Goal: Task Accomplishment & Management: Complete application form

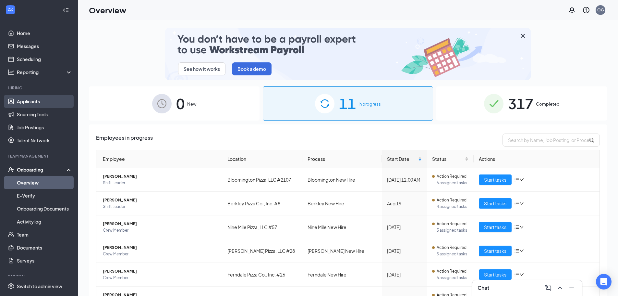
click at [31, 99] on link "Applicants" at bounding box center [44, 101] width 55 height 13
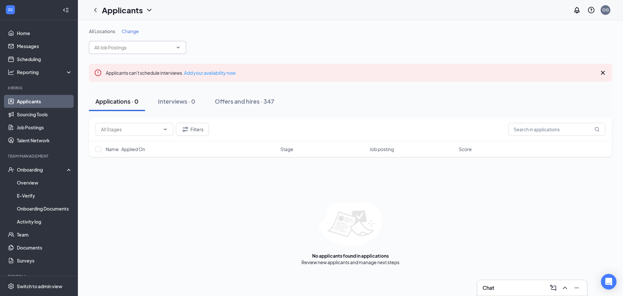
click at [178, 46] on icon "ChevronDown" at bounding box center [178, 47] width 5 height 5
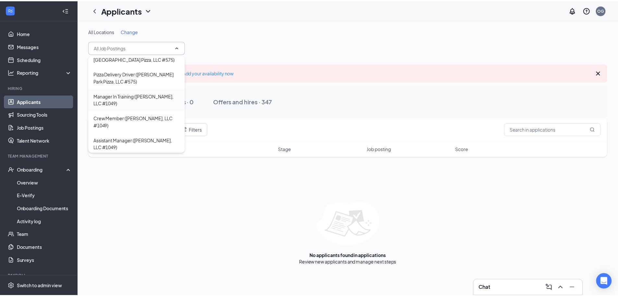
scroll to position [876, 0]
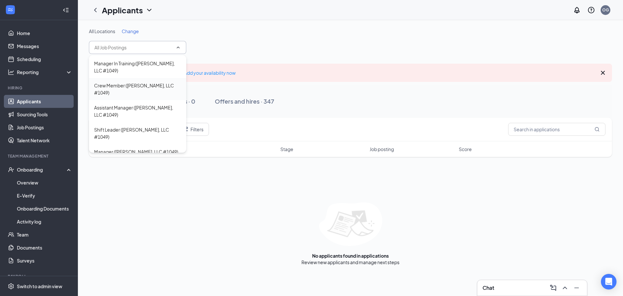
click at [132, 96] on div "Crew Member ([PERSON_NAME], LLC #1049)" at bounding box center [137, 89] width 87 height 14
type input "Crew Member ([PERSON_NAME], LLC #1049)"
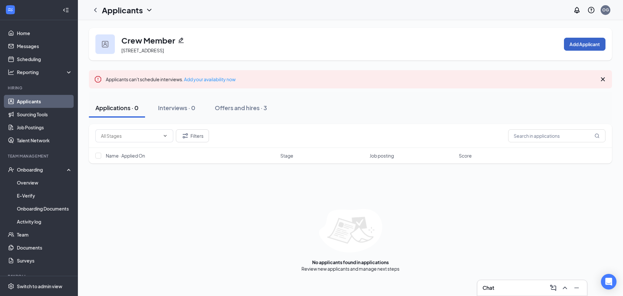
click at [586, 42] on button "Add Applicant" at bounding box center [585, 44] width 42 height 13
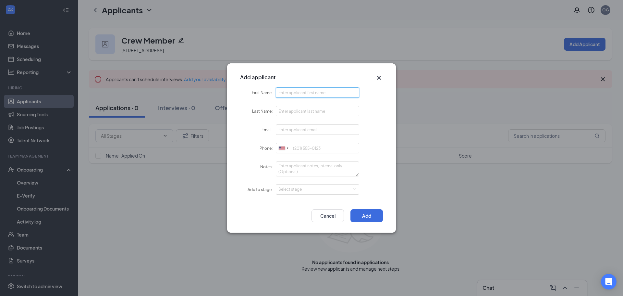
click at [305, 90] on input "First Name" at bounding box center [317, 92] width 83 height 10
type input "[PERSON_NAME]"
type input "[EMAIL_ADDRESS][DOMAIN_NAME]"
type input "[PHONE_NUMBER]"
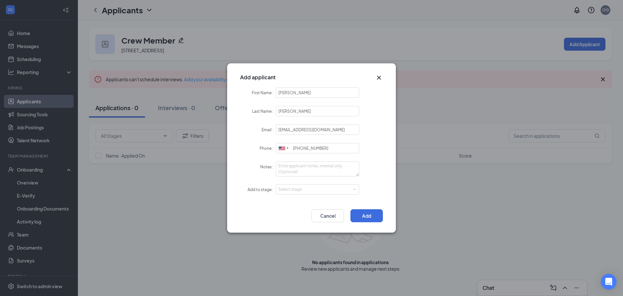
click at [306, 194] on div "Add to stage Select stage" at bounding box center [311, 189] width 143 height 11
click at [301, 186] on div "Select stage" at bounding box center [317, 189] width 78 height 10
click at [284, 213] on li "Hiring Complete" at bounding box center [317, 211] width 83 height 11
click at [363, 217] on button "Add" at bounding box center [366, 215] width 32 height 13
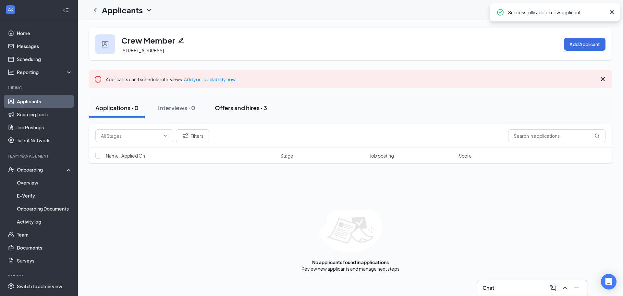
click at [245, 110] on div "Offers and hires · 3" at bounding box center [241, 108] width 52 height 8
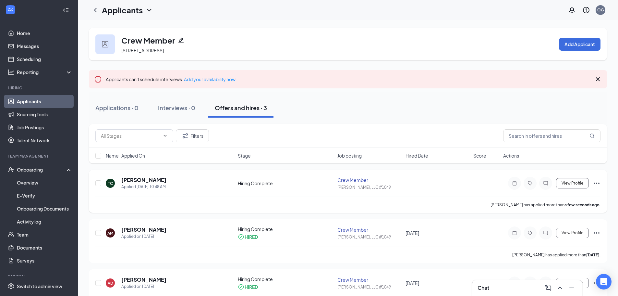
click at [595, 184] on icon "Ellipses" at bounding box center [597, 183] width 8 height 8
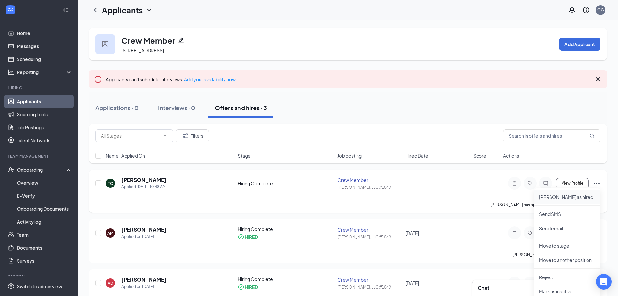
click at [554, 195] on p "[PERSON_NAME] as hired" at bounding box center [567, 196] width 56 height 6
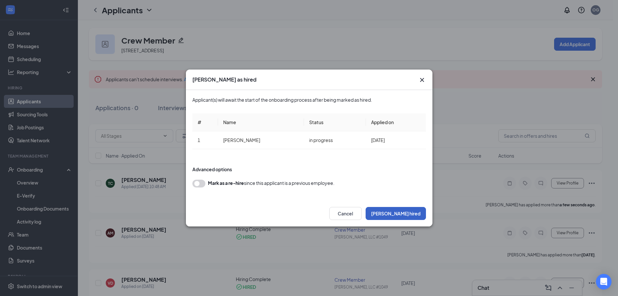
click at [411, 214] on button "[PERSON_NAME] hired" at bounding box center [396, 213] width 60 height 13
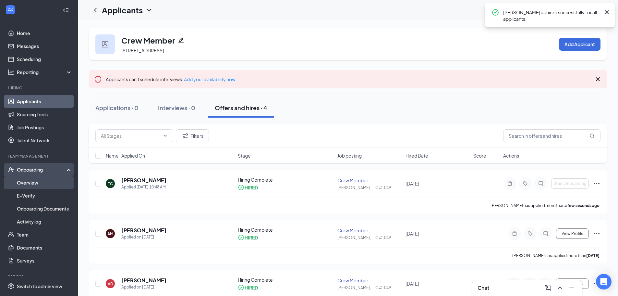
click at [38, 183] on link "Overview" at bounding box center [44, 182] width 55 height 13
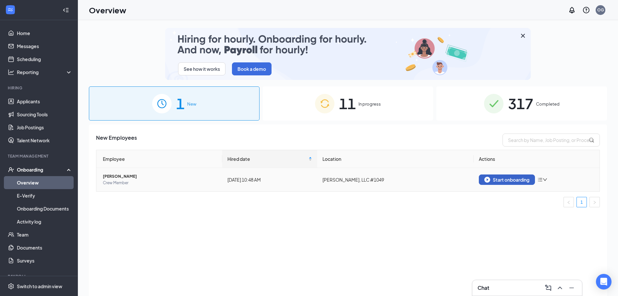
click at [500, 182] on div "Start onboarding" at bounding box center [507, 180] width 45 height 6
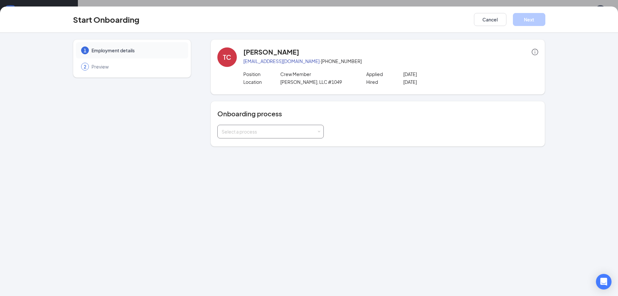
click at [284, 131] on div "Select a process" at bounding box center [269, 131] width 95 height 6
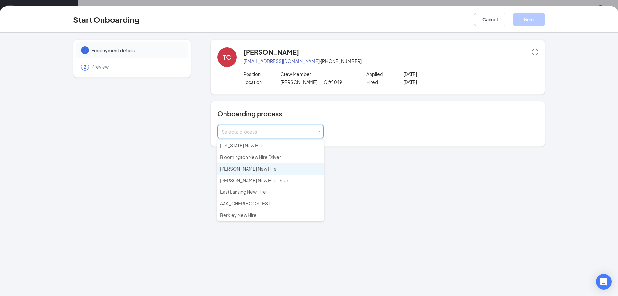
click at [247, 170] on span "[PERSON_NAME] New Hire" at bounding box center [248, 169] width 57 height 6
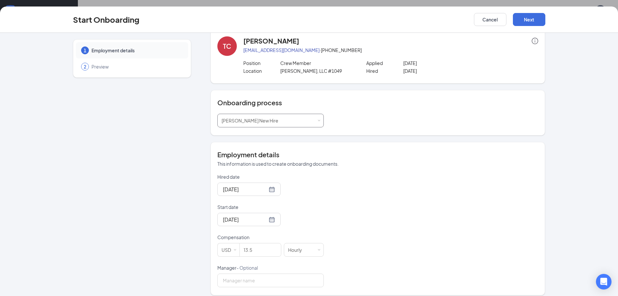
scroll to position [17, 0]
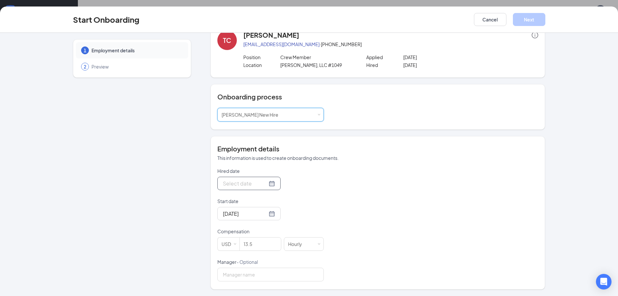
click at [265, 184] on div at bounding box center [249, 183] width 52 height 8
type input "[DATE]"
click at [248, 263] on div "26" at bounding box center [251, 261] width 8 height 8
click at [264, 214] on div at bounding box center [249, 213] width 52 height 8
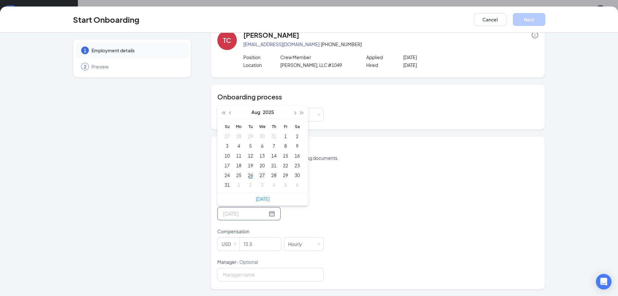
click at [263, 176] on div "27" at bounding box center [262, 175] width 8 height 8
type input "[DATE]"
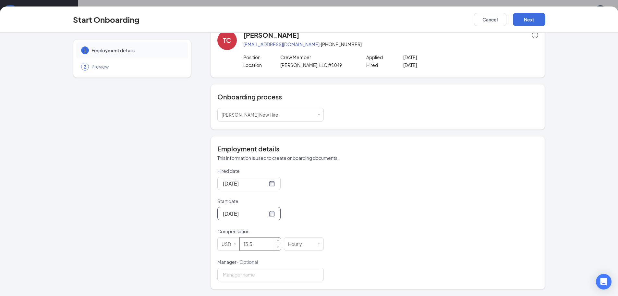
click at [257, 243] on input "13.5" at bounding box center [260, 243] width 41 height 13
type input "1"
type input "12.48"
click at [524, 23] on button "Next" at bounding box center [529, 19] width 32 height 13
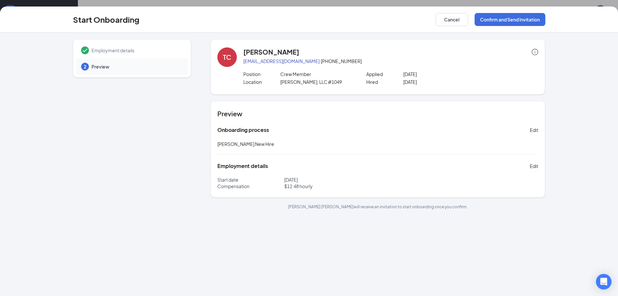
scroll to position [0, 0]
click at [535, 53] on icon "info-circle" at bounding box center [535, 51] width 1 height 3
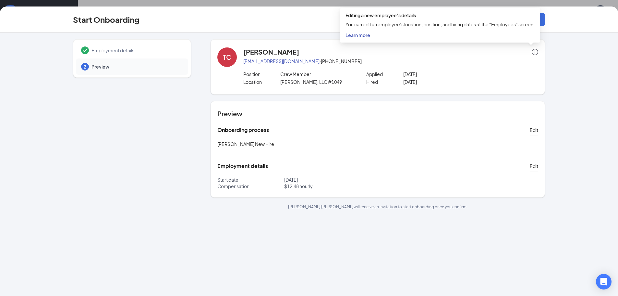
click at [359, 35] on span "Learn more" at bounding box center [358, 35] width 25 height 6
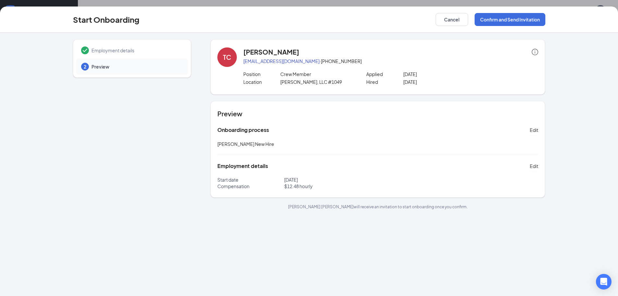
click at [517, 73] on div "Position Crew Member Applied [DATE]" at bounding box center [390, 75] width 295 height 8
click at [529, 127] on div "Onboarding process Edit" at bounding box center [377, 130] width 321 height 10
click at [532, 131] on span "Edit" at bounding box center [534, 130] width 8 height 6
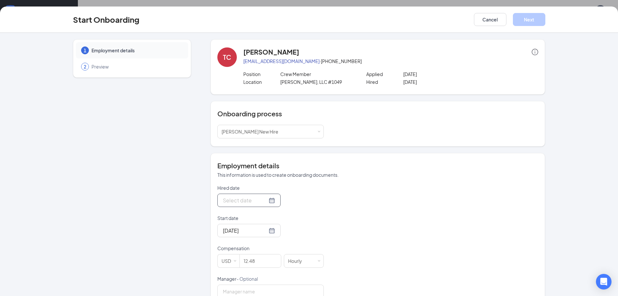
click at [265, 201] on div at bounding box center [249, 200] width 52 height 8
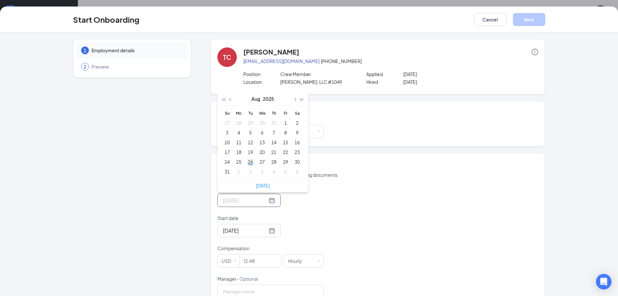
type input "[DATE]"
click at [250, 162] on div "26" at bounding box center [251, 162] width 8 height 8
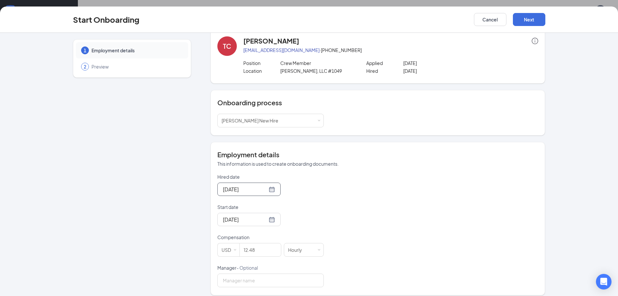
scroll to position [17, 0]
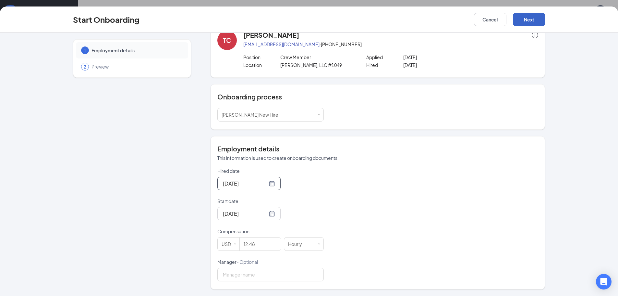
click at [522, 20] on button "Next" at bounding box center [529, 19] width 32 height 13
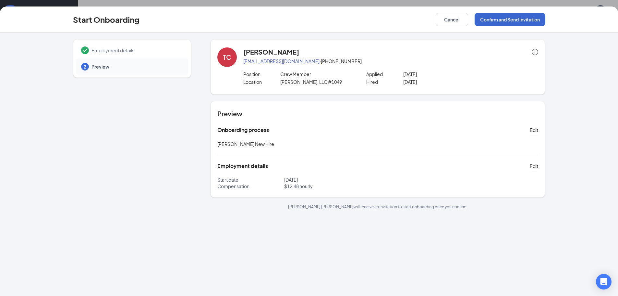
scroll to position [0, 0]
click at [523, 16] on button "Confirm and Send Invitation" at bounding box center [510, 19] width 71 height 13
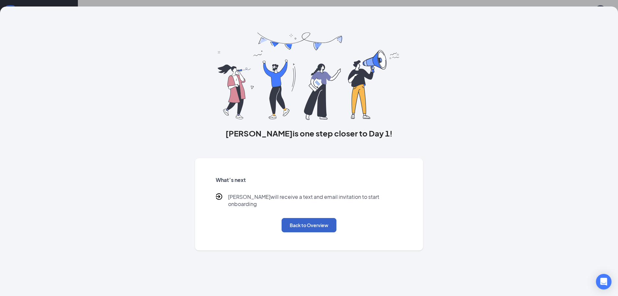
click at [306, 219] on button "Back to Overview" at bounding box center [309, 225] width 55 height 14
